Goal: Transaction & Acquisition: Download file/media

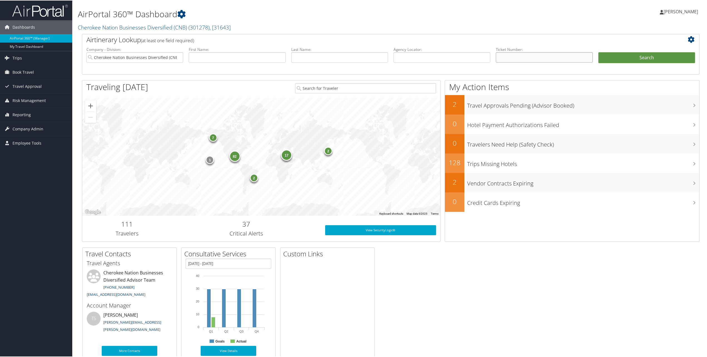
click at [505, 52] on input "text" at bounding box center [544, 57] width 97 height 10
paste input "0017309939921"
type input "0017309939921"
click at [661, 56] on button "Search" at bounding box center [647, 57] width 97 height 11
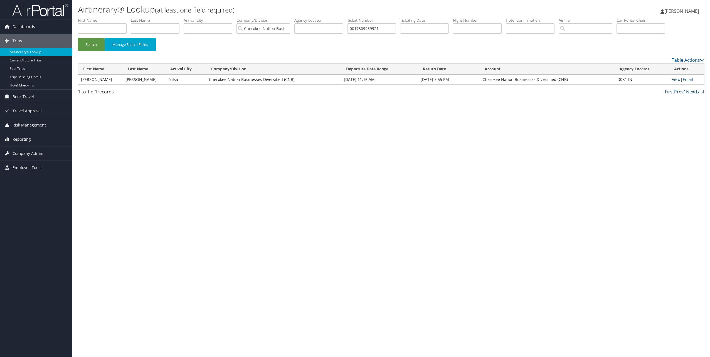
click at [674, 80] on link "View" at bounding box center [676, 79] width 9 height 5
click at [365, 29] on input "0017309939921" at bounding box center [371, 28] width 49 height 10
paste input "077478"
type input "0017309077478"
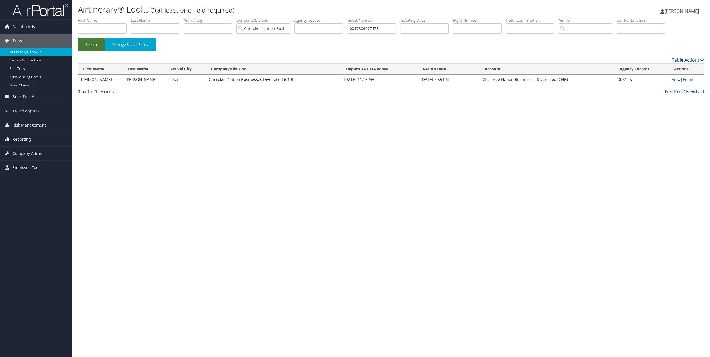
click at [85, 47] on button "Search" at bounding box center [91, 44] width 27 height 13
click at [676, 80] on link "View" at bounding box center [676, 79] width 9 height 5
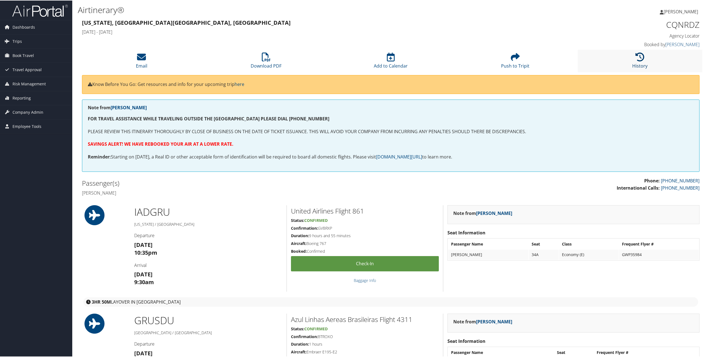
click at [641, 65] on link "History" at bounding box center [640, 61] width 15 height 13
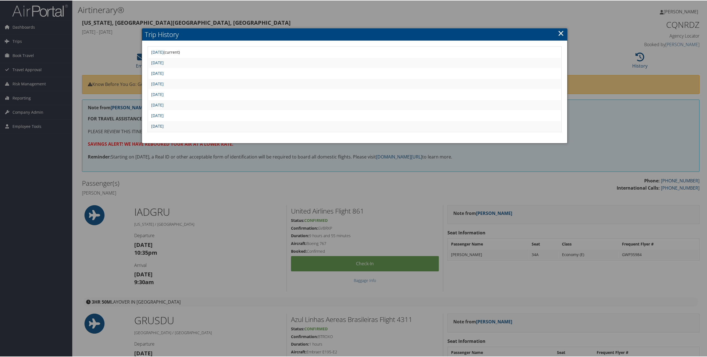
click at [164, 124] on link "Thu Jul 3 16:10:26 MDT 2025" at bounding box center [157, 125] width 13 height 5
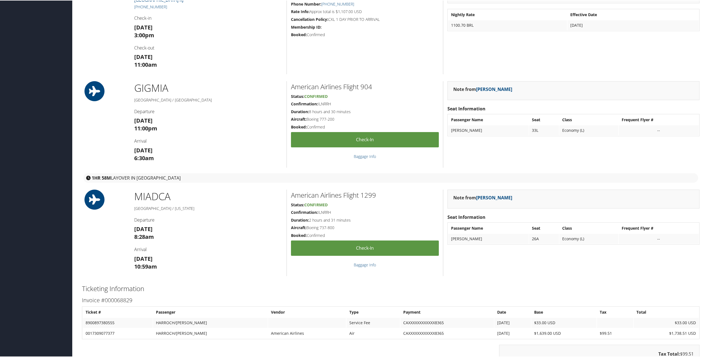
scroll to position [556, 0]
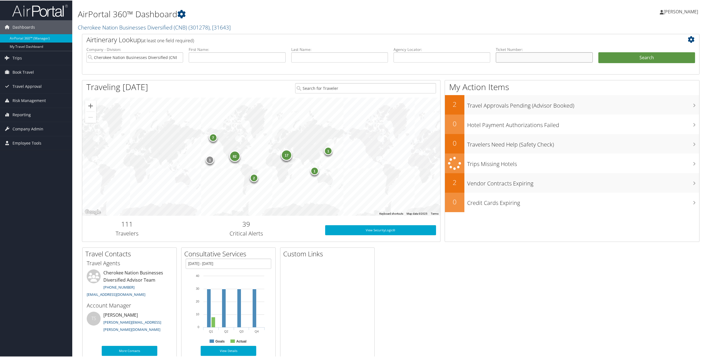
click at [512, 58] on input "text" at bounding box center [544, 57] width 97 height 10
paste input "0017309077478"
type input "0017309077478"
drag, startPoint x: 636, startPoint y: 61, endPoint x: 638, endPoint y: 57, distance: 4.6
click at [638, 57] on button "Search" at bounding box center [647, 57] width 97 height 11
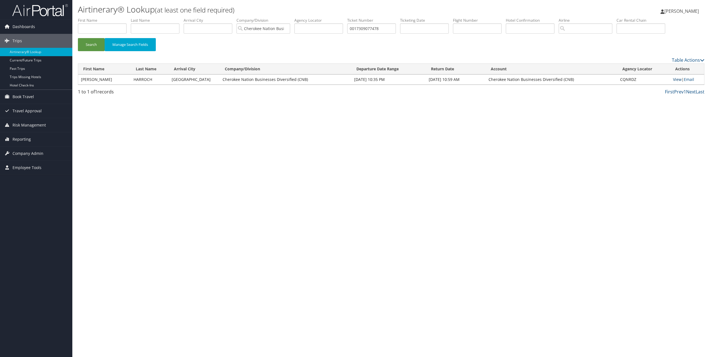
click at [679, 80] on link "View" at bounding box center [677, 79] width 9 height 5
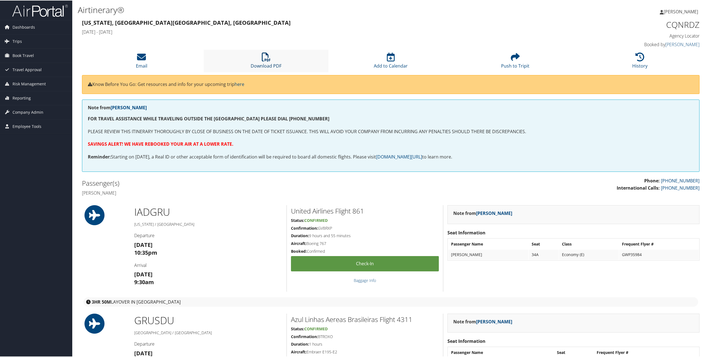
click at [263, 63] on link "Download PDF" at bounding box center [266, 61] width 31 height 13
